Goal: Navigation & Orientation: Find specific page/section

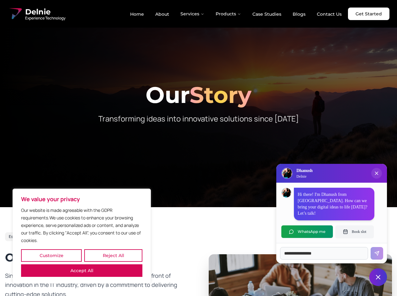
click at [51, 256] on button "Customize" at bounding box center [51, 255] width 61 height 13
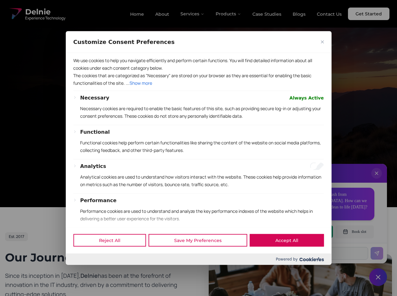
click at [113, 53] on div "Customize Consent Preferences" at bounding box center [198, 42] width 265 height 22
click at [198, 148] on p "Functional cookies help perform certain functionalities like sharing the conten…" at bounding box center [201, 146] width 243 height 15
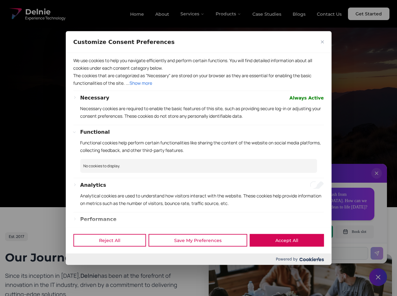
click at [193, 14] on div at bounding box center [198, 148] width 397 height 296
click at [228, 14] on div at bounding box center [198, 148] width 397 height 296
click at [376, 180] on div at bounding box center [198, 148] width 397 height 296
click at [307, 232] on div "Reject All Save My Preferences Accept All" at bounding box center [198, 240] width 265 height 27
click at [354, 232] on div at bounding box center [198, 148] width 397 height 296
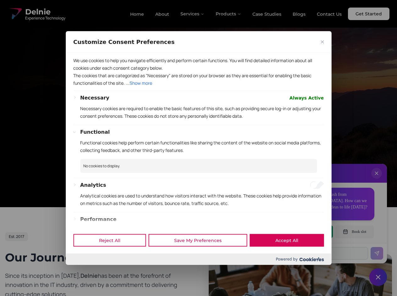
click at [378, 277] on div at bounding box center [198, 148] width 397 height 296
